Goal: Task Accomplishment & Management: Complete application form

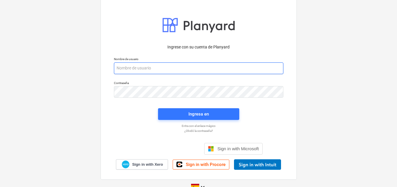
click at [131, 65] on input "email" at bounding box center [198, 69] width 169 height 12
paste input "[EMAIL_ADDRESS][DOMAIN_NAME]"
type input "[EMAIL_ADDRESS][DOMAIN_NAME]"
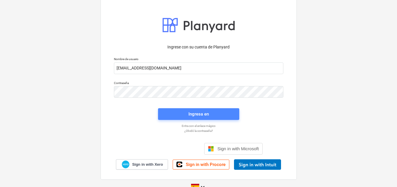
click at [195, 116] on div "Ingresa en" at bounding box center [198, 114] width 20 height 8
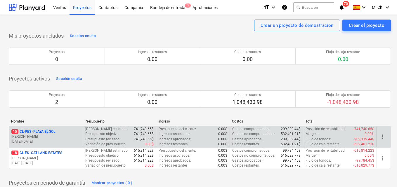
click at [49, 134] on p "15 CL-PES - [GEOGRAPHIC_DATA]" at bounding box center [33, 131] width 44 height 5
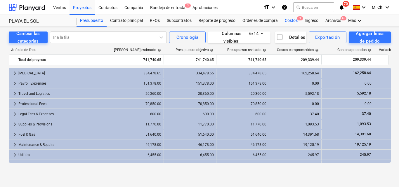
click at [297, 21] on div "Costos 3" at bounding box center [291, 21] width 20 height 12
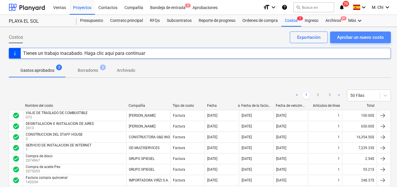
click at [356, 37] on div "Aprobar un nuevo costo" at bounding box center [360, 38] width 47 height 8
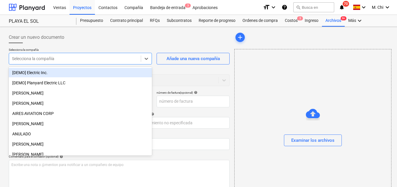
drag, startPoint x: 77, startPoint y: 62, endPoint x: 82, endPoint y: 63, distance: 5.6
click at [78, 63] on div "Selecciona la compañía" at bounding box center [80, 59] width 143 height 12
type input "s"
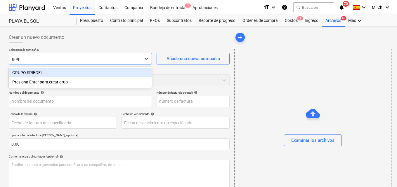
type input "grupo"
click at [39, 72] on div "GRUPO SPIEGEL" at bounding box center [80, 72] width 143 height 9
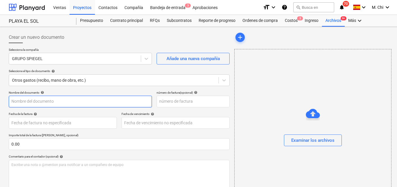
click at [34, 101] on input "text" at bounding box center [80, 102] width 143 height 12
type input "c"
click at [61, 101] on input "COMPRA DE PODADRA STTHIL" at bounding box center [80, 102] width 143 height 12
type input "COMPRA DE PODADRA STHIL"
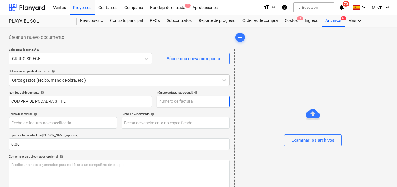
click at [191, 101] on input "text" at bounding box center [193, 102] width 73 height 12
type input "769658"
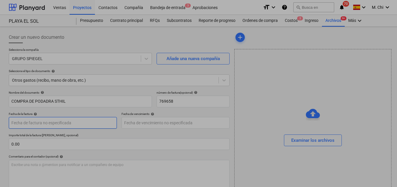
click at [37, 125] on body "Ventas Proyectos Contactos Compañía Bandeja de entrada 3 Aprobaciones format_si…" at bounding box center [198, 93] width 397 height 187
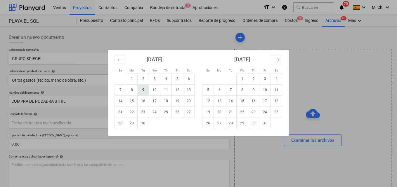
click at [145, 91] on td "9" at bounding box center [143, 89] width 11 height 11
type input "[DATE]"
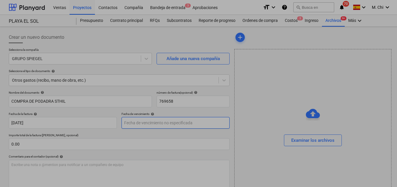
drag, startPoint x: 155, startPoint y: 121, endPoint x: 158, endPoint y: 115, distance: 6.3
click at [156, 121] on body "Ventas Proyectos Contactos Compañía Bandeja de entrada 3 Aprobaciones format_si…" at bounding box center [198, 93] width 397 height 187
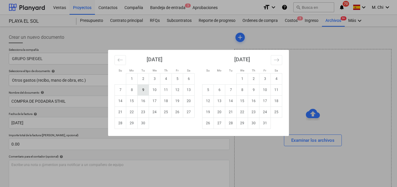
click at [143, 90] on td "9" at bounding box center [143, 89] width 11 height 11
type input "[DATE]"
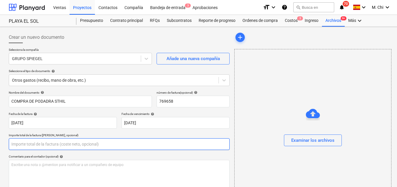
click at [25, 146] on input "text" at bounding box center [119, 145] width 221 height 12
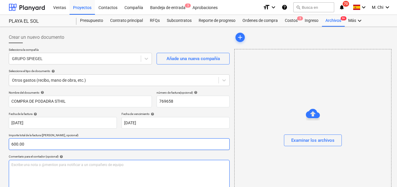
type input "600.00"
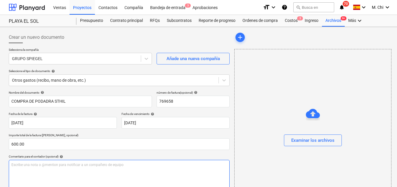
click at [41, 166] on p "Escribe una nota o @mention para notificar a un compañero de equipo ﻿" at bounding box center [119, 165] width 216 height 5
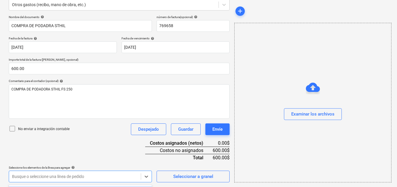
scroll to position [162, 0]
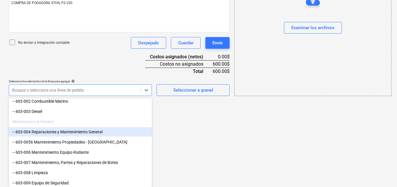
scroll to position [292, 0]
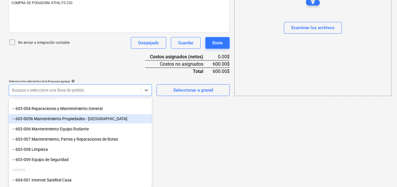
click at [34, 120] on div "-- 603-0056 Mantenimiento Propiedades - [GEOGRAPHIC_DATA]" at bounding box center [80, 118] width 143 height 9
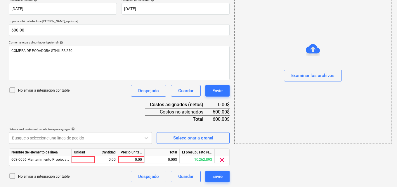
scroll to position [114, 0]
click at [84, 158] on div at bounding box center [83, 159] width 23 height 7
type input "1"
click at [105, 160] on div "0.00" at bounding box center [106, 159] width 18 height 7
click at [132, 162] on div "0.00" at bounding box center [131, 159] width 21 height 7
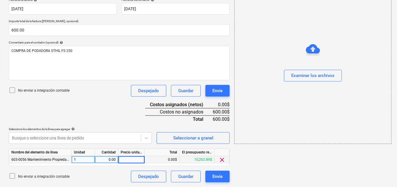
click at [106, 164] on div "Nombre del elemento de línea Unidad Cantidad Precio unitario Total El presupues…" at bounding box center [119, 158] width 221 height 18
click at [109, 159] on div "0.00" at bounding box center [106, 159] width 18 height 7
click at [134, 162] on div "0.00" at bounding box center [131, 159] width 21 height 7
type input "600.00"
click at [311, 162] on div "add Examinar los archivos" at bounding box center [312, 50] width 161 height 270
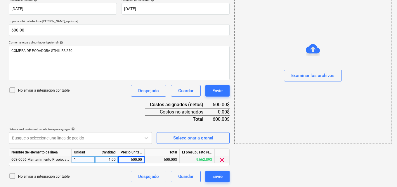
drag, startPoint x: 305, startPoint y: 74, endPoint x: 297, endPoint y: 69, distance: 9.5
click at [297, 69] on div "Examinar los archivos" at bounding box center [313, 64] width 157 height 44
click at [309, 76] on div "Examinar los archivos" at bounding box center [312, 76] width 43 height 8
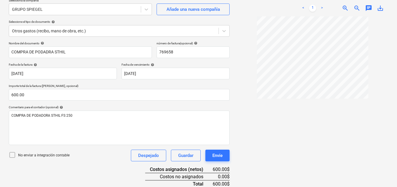
scroll to position [58, 0]
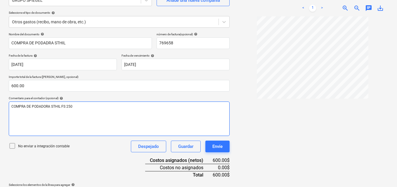
click at [86, 106] on p "COMPRA DE PODADORA STHIL FS 250" at bounding box center [119, 106] width 216 height 5
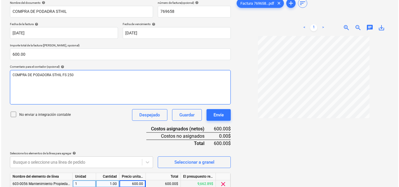
scroll to position [114, 0]
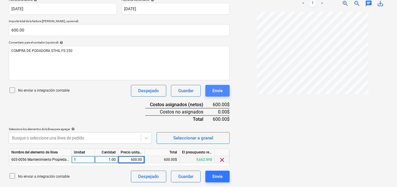
click at [217, 90] on div "Envíe" at bounding box center [217, 91] width 10 height 8
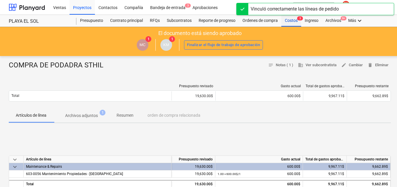
click at [293, 18] on div "Costos 3" at bounding box center [291, 21] width 20 height 12
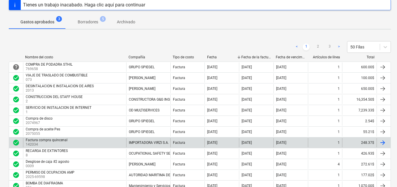
scroll to position [58, 0]
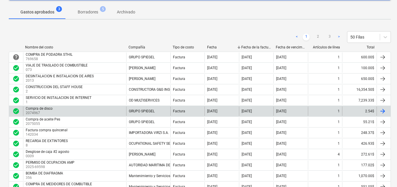
click at [46, 109] on div "Compra de disco" at bounding box center [39, 109] width 27 height 4
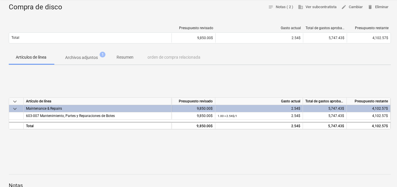
scroll to position [58, 0]
click at [46, 114] on span "603-007 Mantenimiento, Partes y Reparaciones de Botes" at bounding box center [70, 116] width 89 height 4
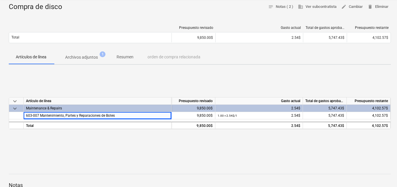
click at [383, 107] on div "4,102.57$" at bounding box center [369, 108] width 44 height 7
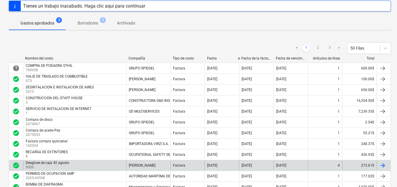
scroll to position [58, 0]
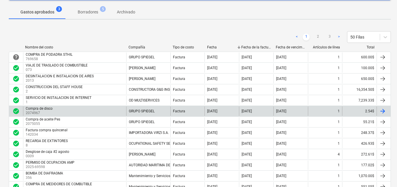
click at [383, 108] on div at bounding box center [382, 111] width 7 height 7
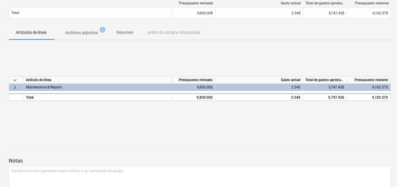
scroll to position [30, 0]
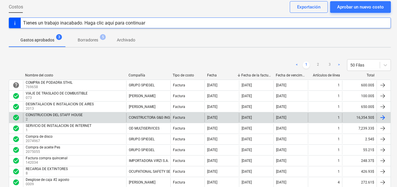
scroll to position [58, 0]
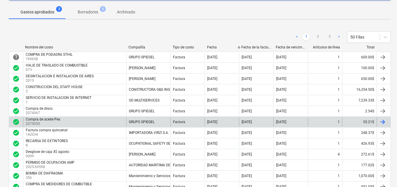
click at [384, 120] on div at bounding box center [382, 122] width 7 height 7
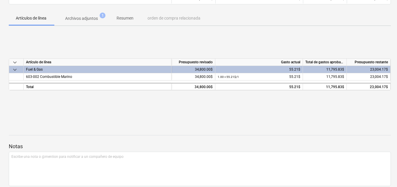
scroll to position [60, 0]
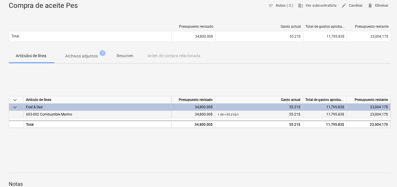
click at [61, 114] on span "603-002 Combustible Marino" at bounding box center [49, 115] width 46 height 4
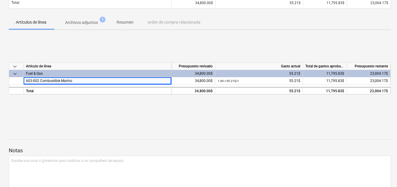
scroll to position [89, 0]
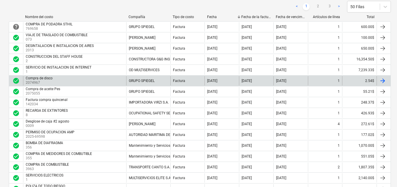
scroll to position [58, 0]
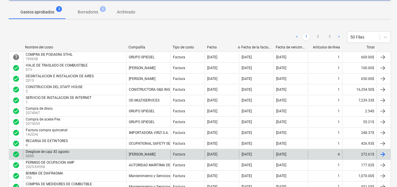
click at [46, 152] on div "Desglose de caja #2 agosto" at bounding box center [48, 152] width 44 height 4
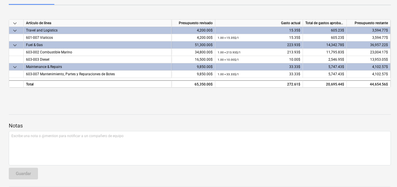
scroll to position [89, 0]
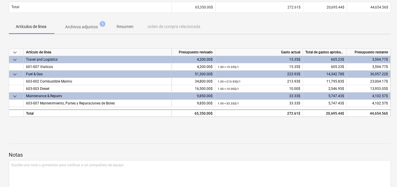
click at [46, 58] on div "Travel and Logistics" at bounding box center [97, 59] width 143 height 7
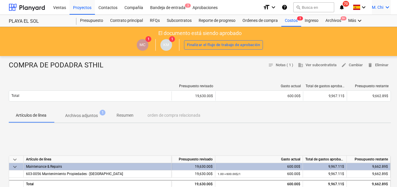
click at [386, 7] on icon "keyboard_arrow_down" at bounding box center [387, 7] width 7 height 7
click at [369, 33] on div "Desconecta." at bounding box center [373, 31] width 35 height 9
